Goal: Navigation & Orientation: Find specific page/section

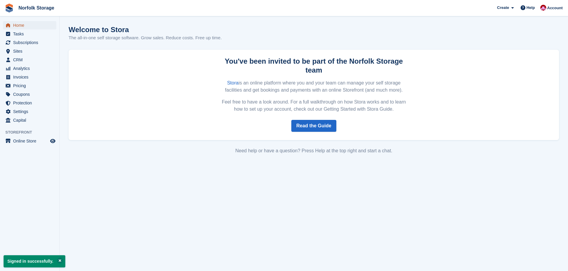
click at [17, 26] on span "Home" at bounding box center [31, 25] width 36 height 8
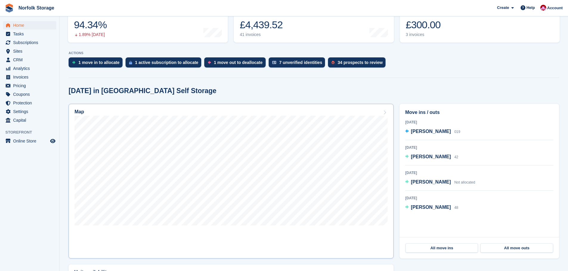
scroll to position [119, 0]
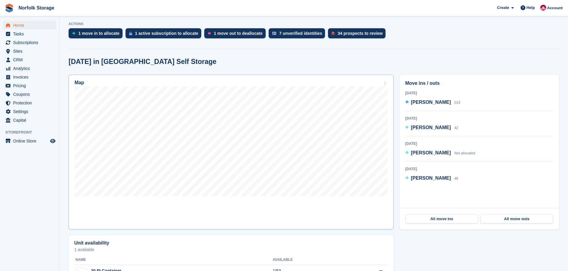
click at [80, 82] on h2 "Map" at bounding box center [79, 82] width 10 height 5
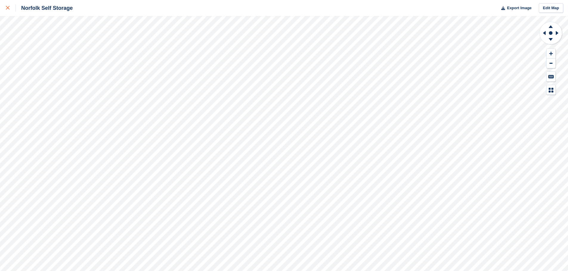
click at [9, 8] on icon at bounding box center [8, 8] width 4 height 4
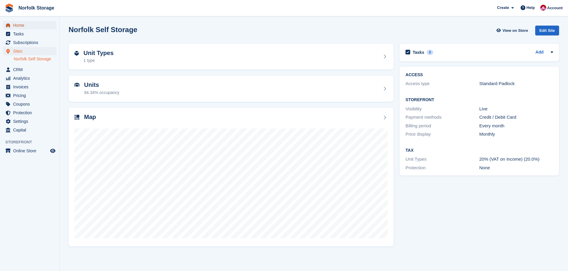
click at [17, 25] on span "Home" at bounding box center [31, 25] width 36 height 8
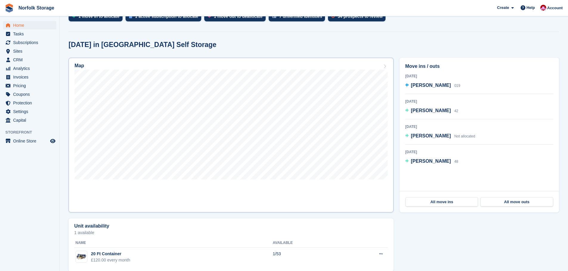
scroll to position [145, 0]
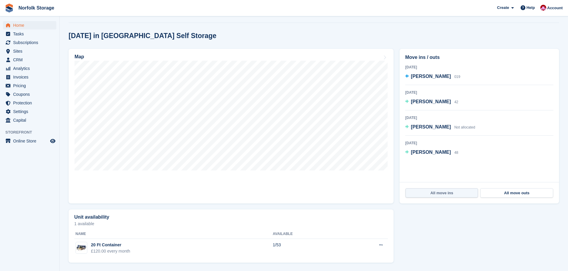
click at [433, 194] on link "All move ins" at bounding box center [441, 194] width 72 height 10
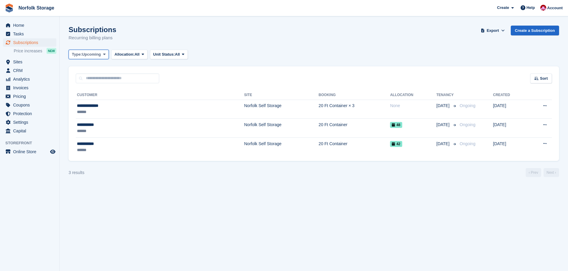
click at [107, 55] on span at bounding box center [104, 54] width 5 height 5
click at [101, 69] on link "All" at bounding box center [97, 68] width 52 height 11
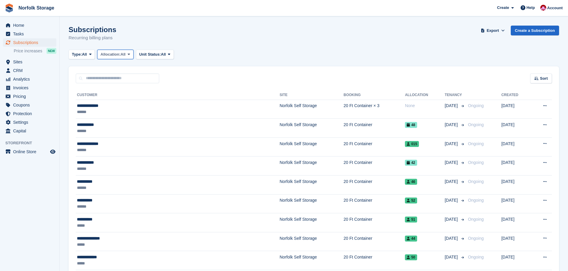
click at [130, 55] on icon at bounding box center [129, 54] width 2 height 4
click at [121, 69] on link "All" at bounding box center [126, 68] width 52 height 11
click at [130, 55] on icon at bounding box center [129, 54] width 2 height 4
click at [93, 56] on span at bounding box center [90, 54] width 5 height 5
click at [93, 110] on link "Ending" at bounding box center [97, 111] width 52 height 11
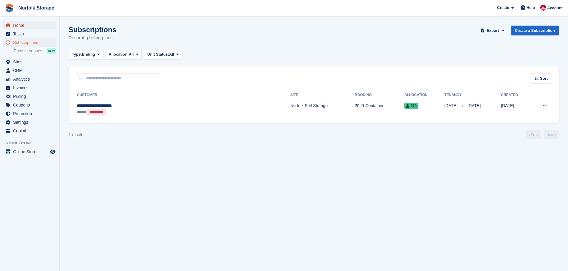
click at [19, 25] on span "Home" at bounding box center [31, 25] width 36 height 8
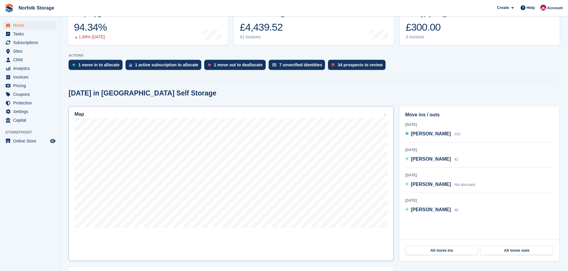
scroll to position [89, 0]
